Goal: Check status: Check status

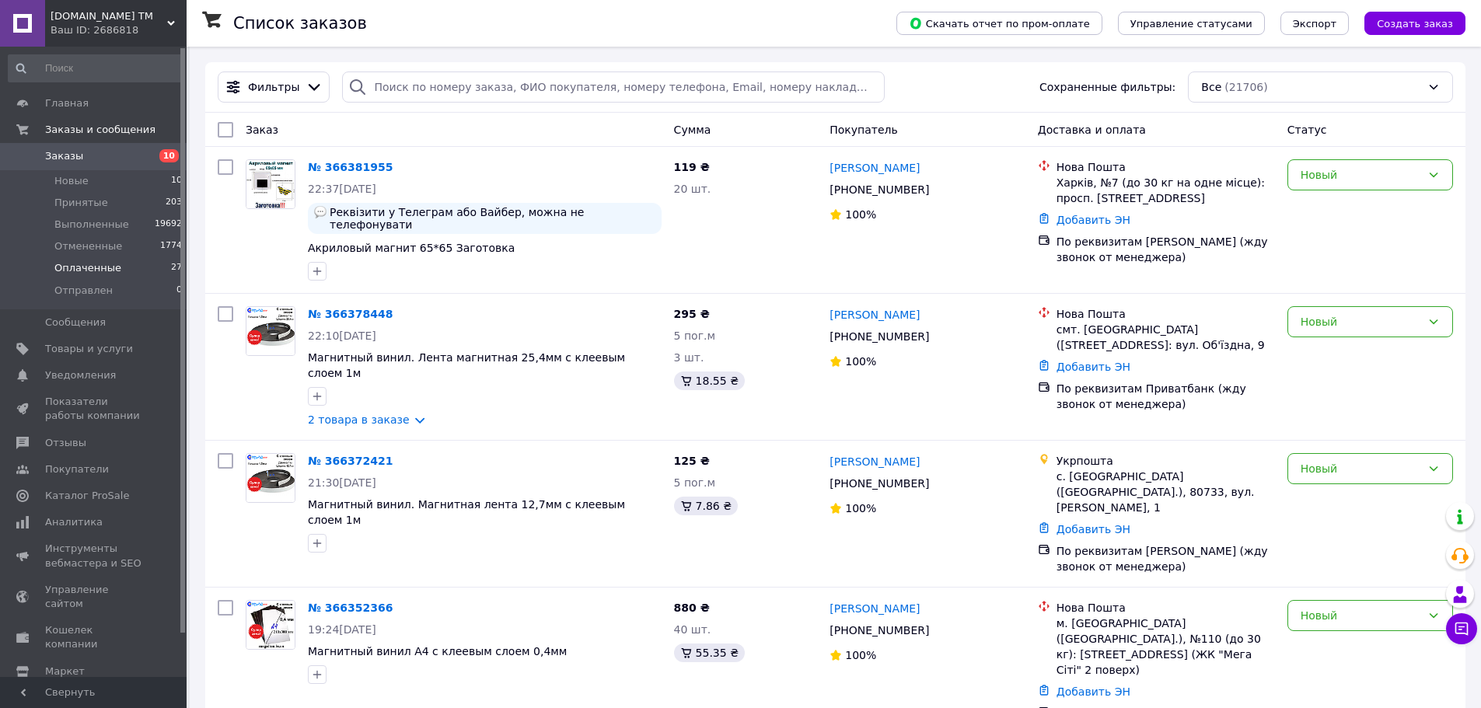
click at [78, 274] on span "Оплаченные" at bounding box center [87, 268] width 67 height 14
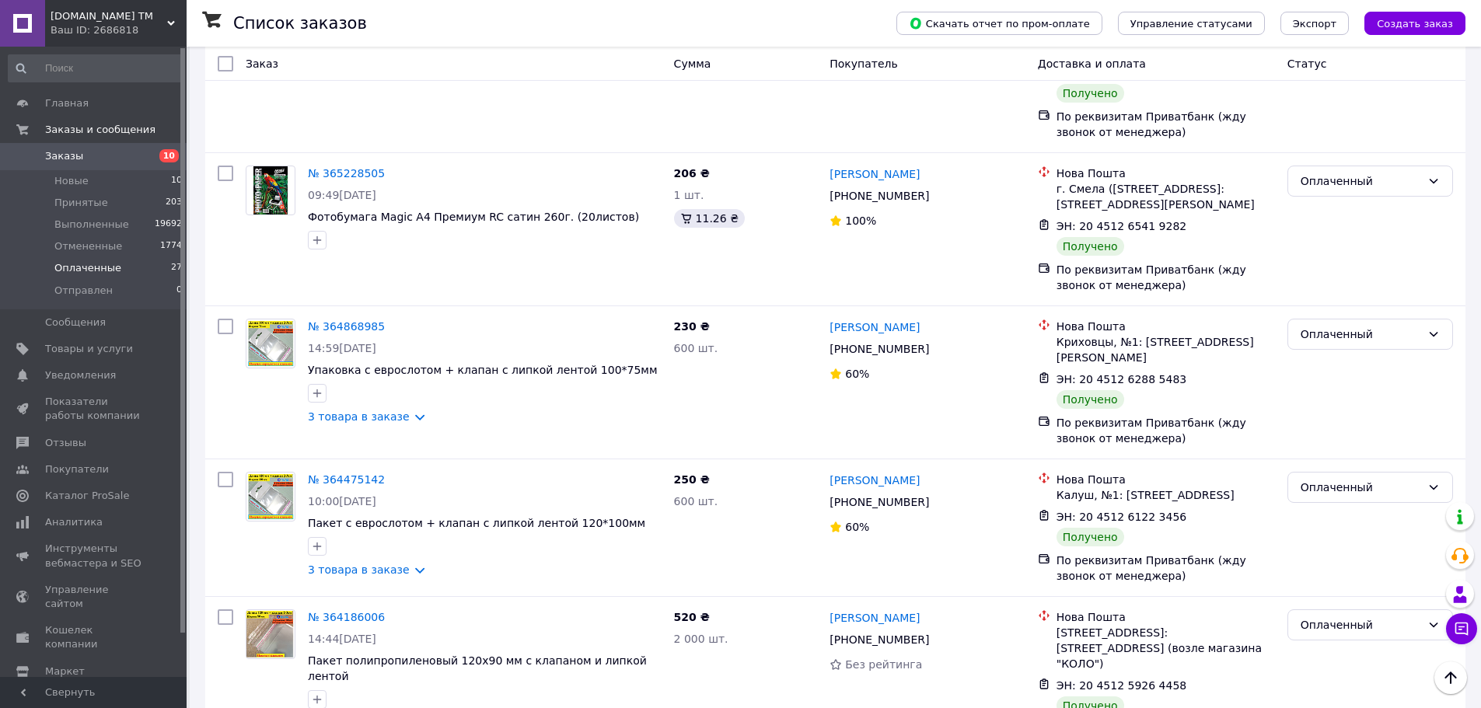
scroll to position [2498, 0]
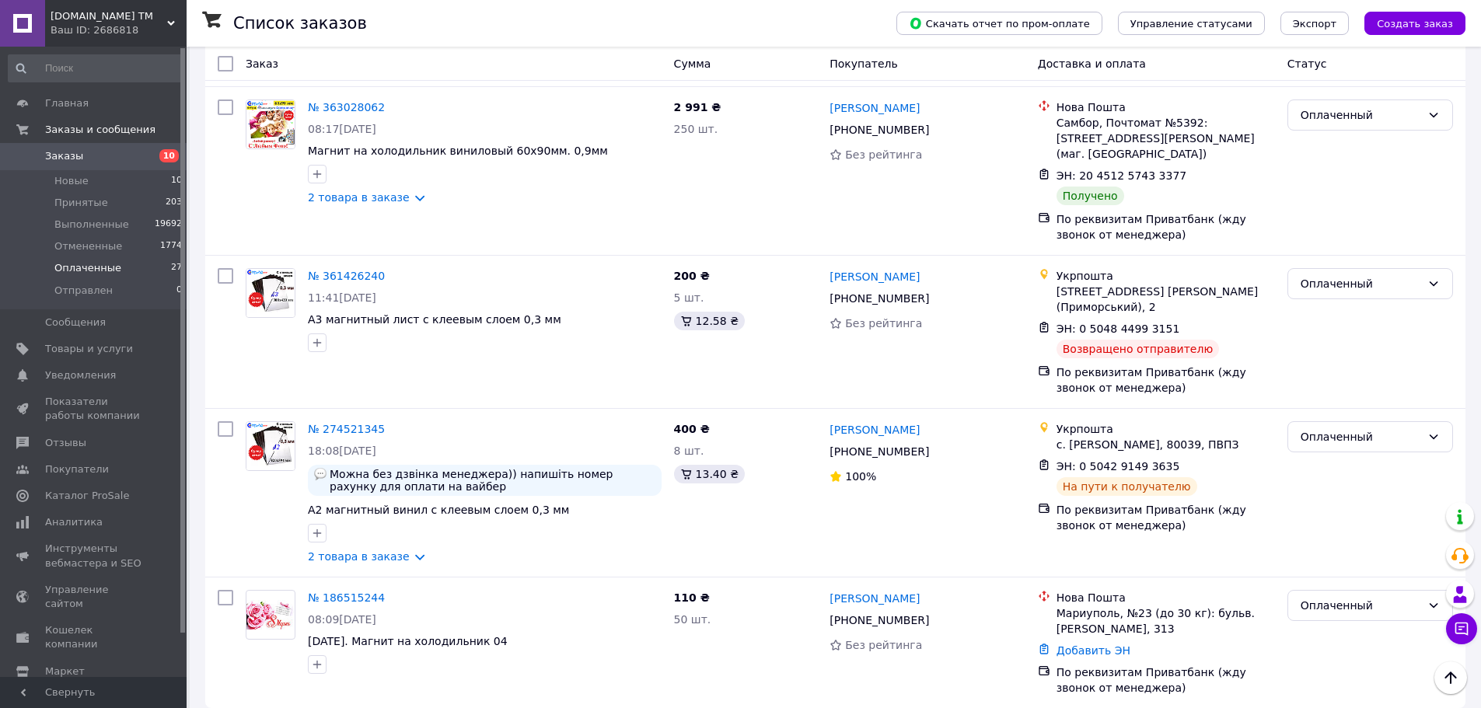
scroll to position [620, 0]
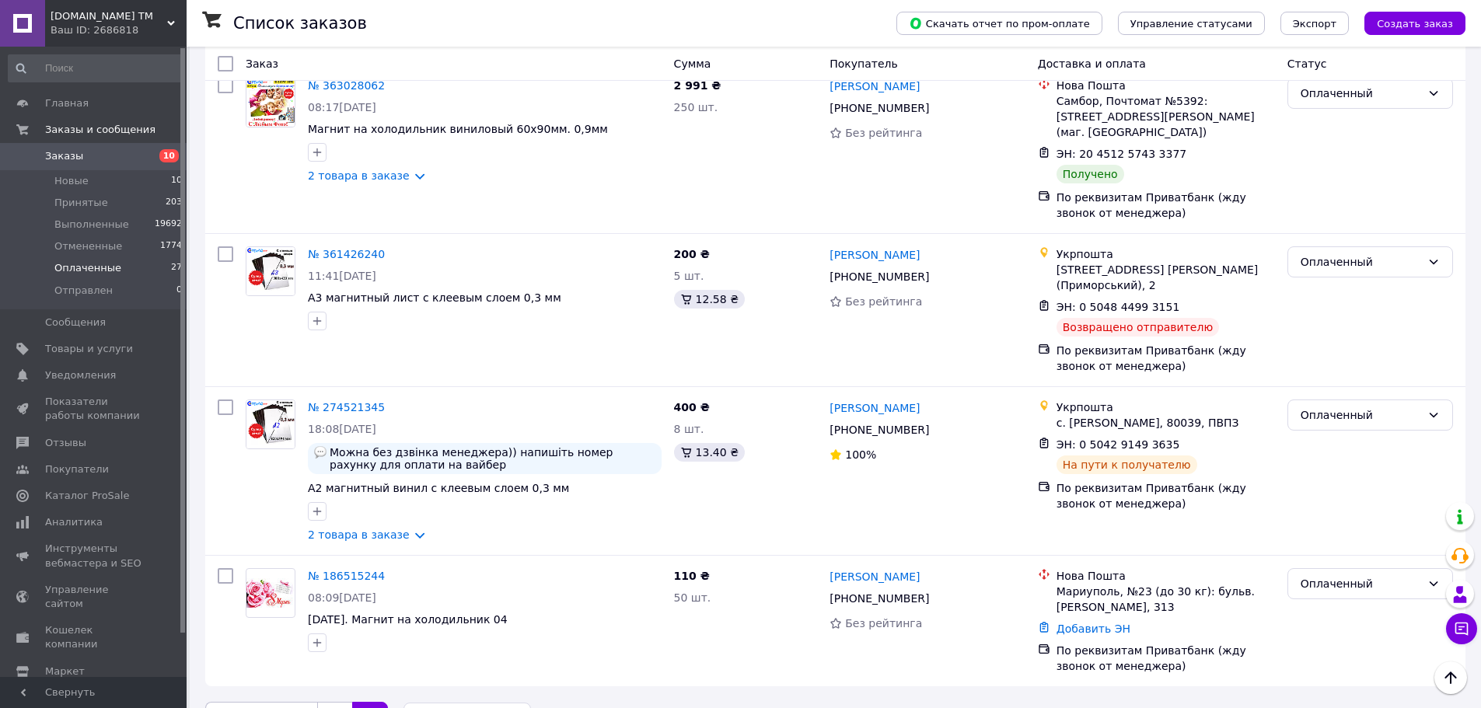
click at [99, 154] on span "Заказы" at bounding box center [94, 156] width 99 height 14
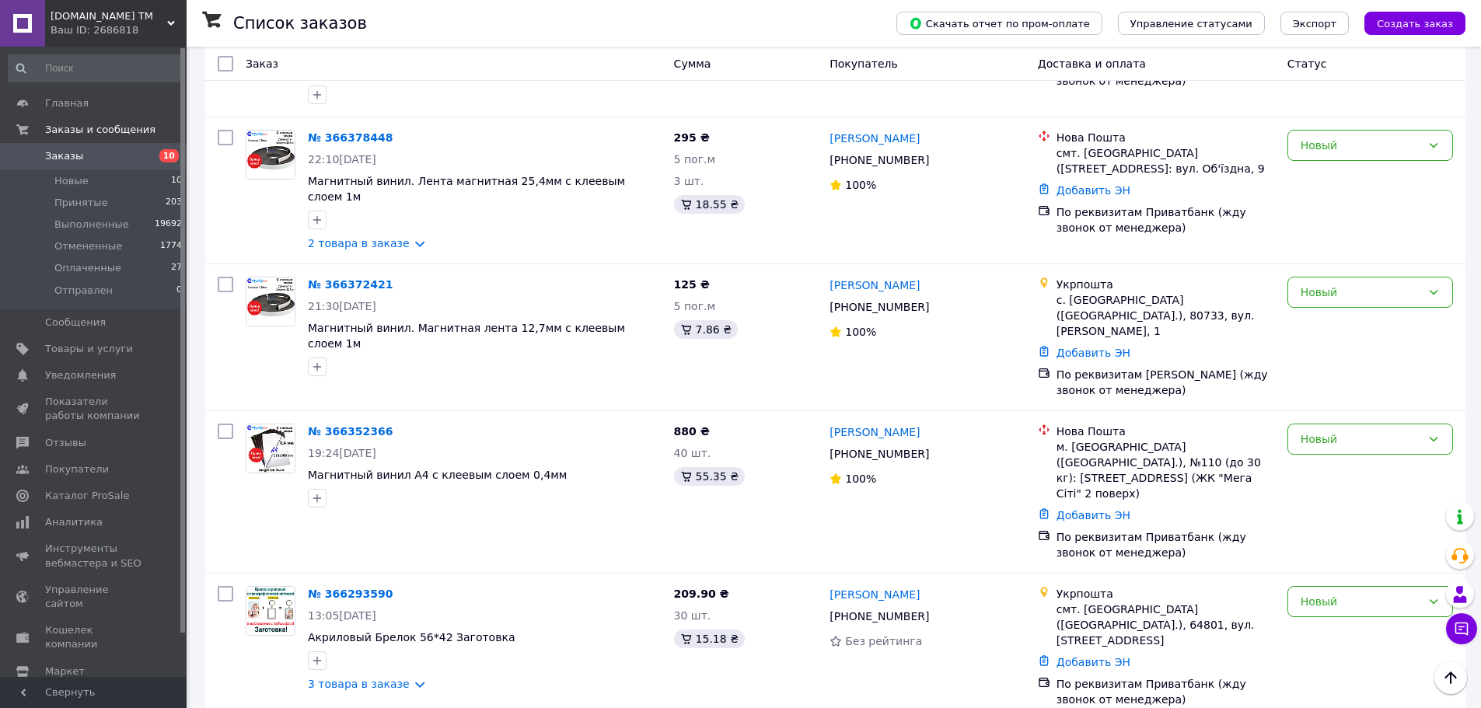
scroll to position [155, 0]
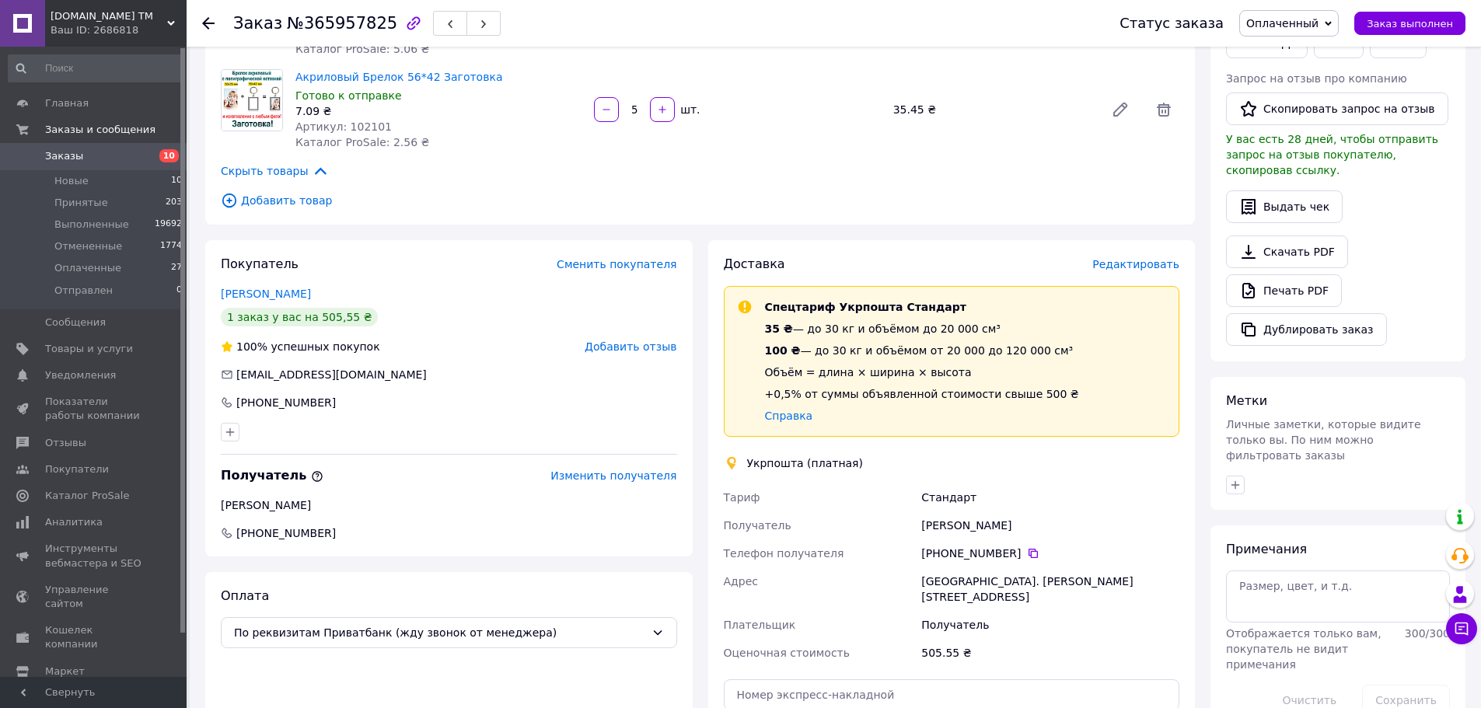
scroll to position [389, 0]
